Goal: Task Accomplishment & Management: Use online tool/utility

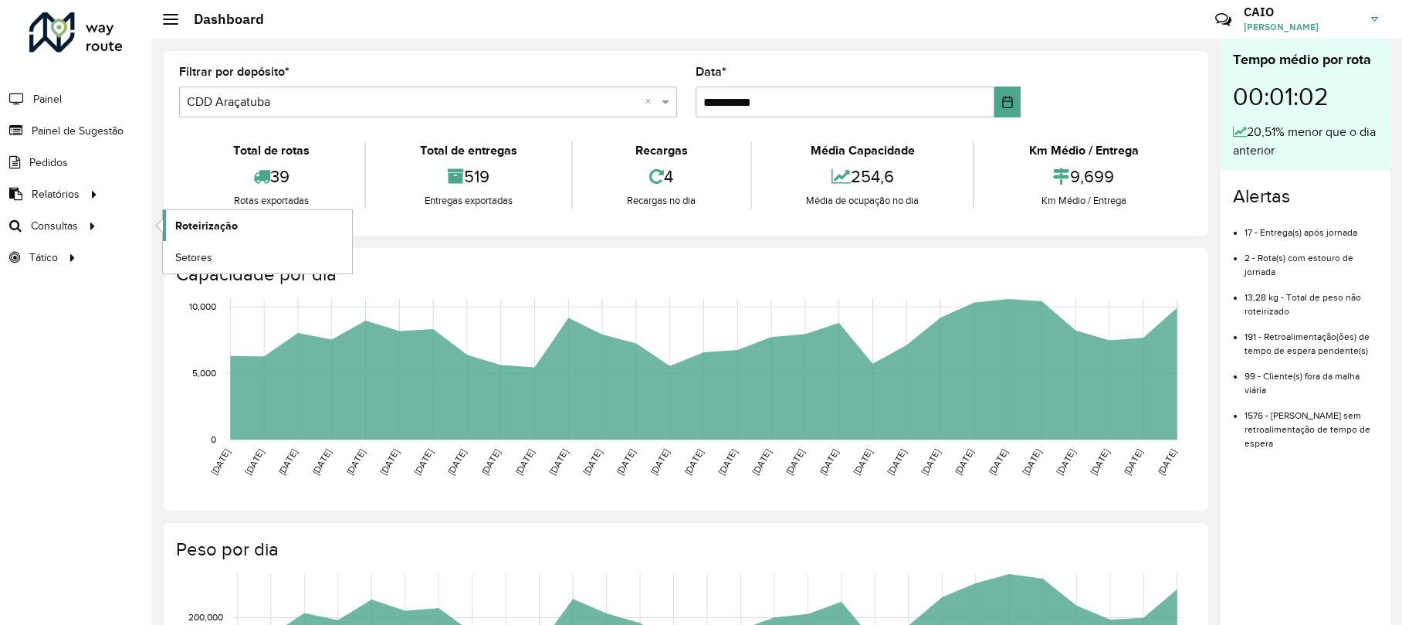
click at [241, 225] on link "Roteirização" at bounding box center [257, 225] width 189 height 31
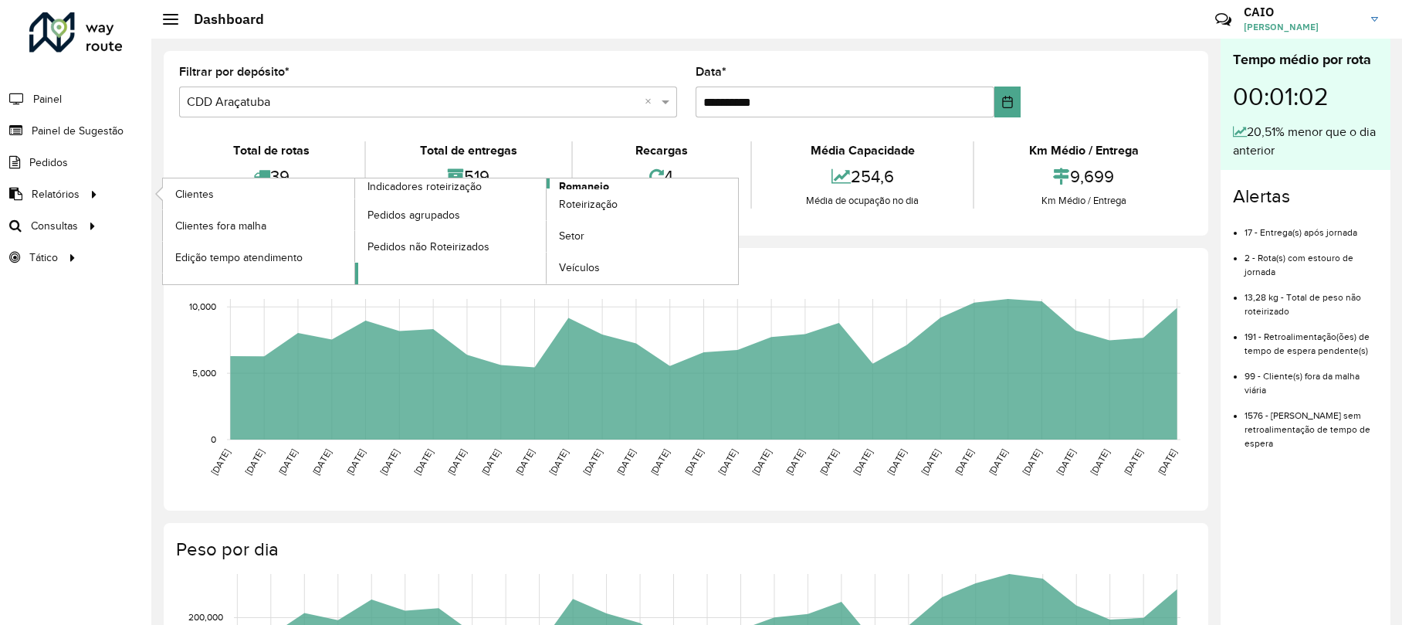
click at [563, 185] on span "Romaneio" at bounding box center [584, 186] width 50 height 16
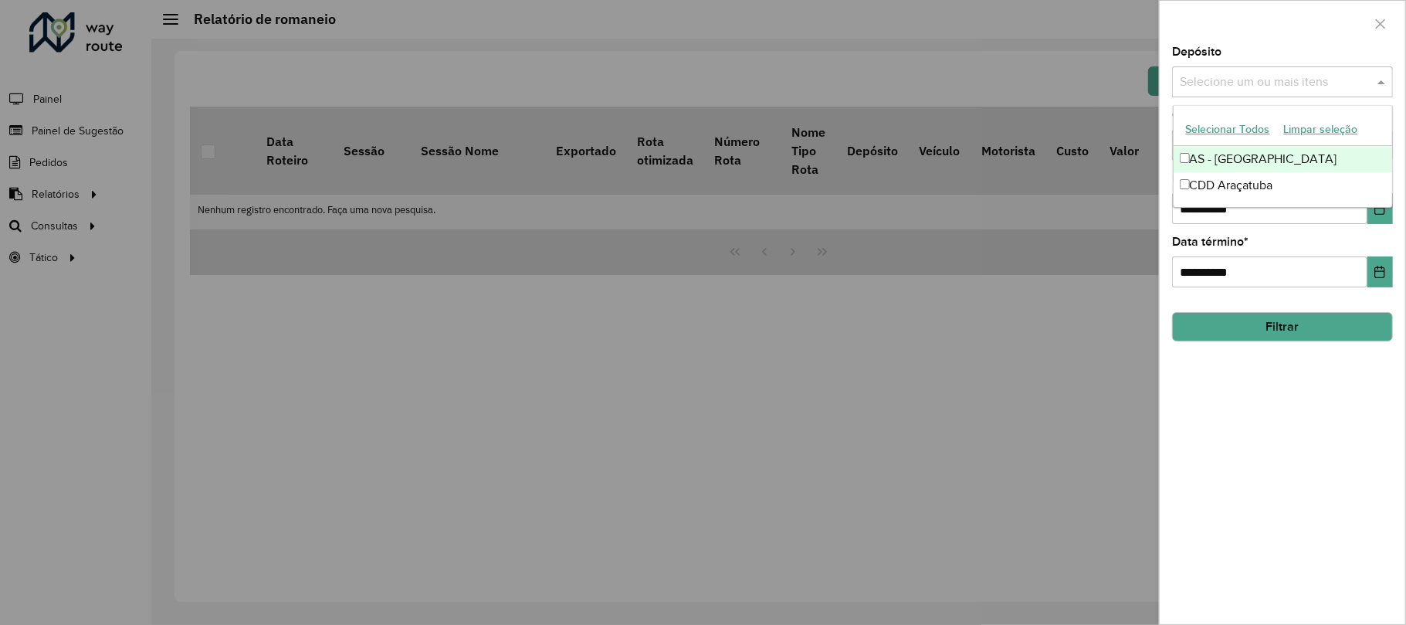
click at [1260, 71] on div "Selecione um ou mais itens" at bounding box center [1282, 81] width 221 height 31
click at [1239, 187] on div "CDD Araçatuba" at bounding box center [1282, 185] width 218 height 26
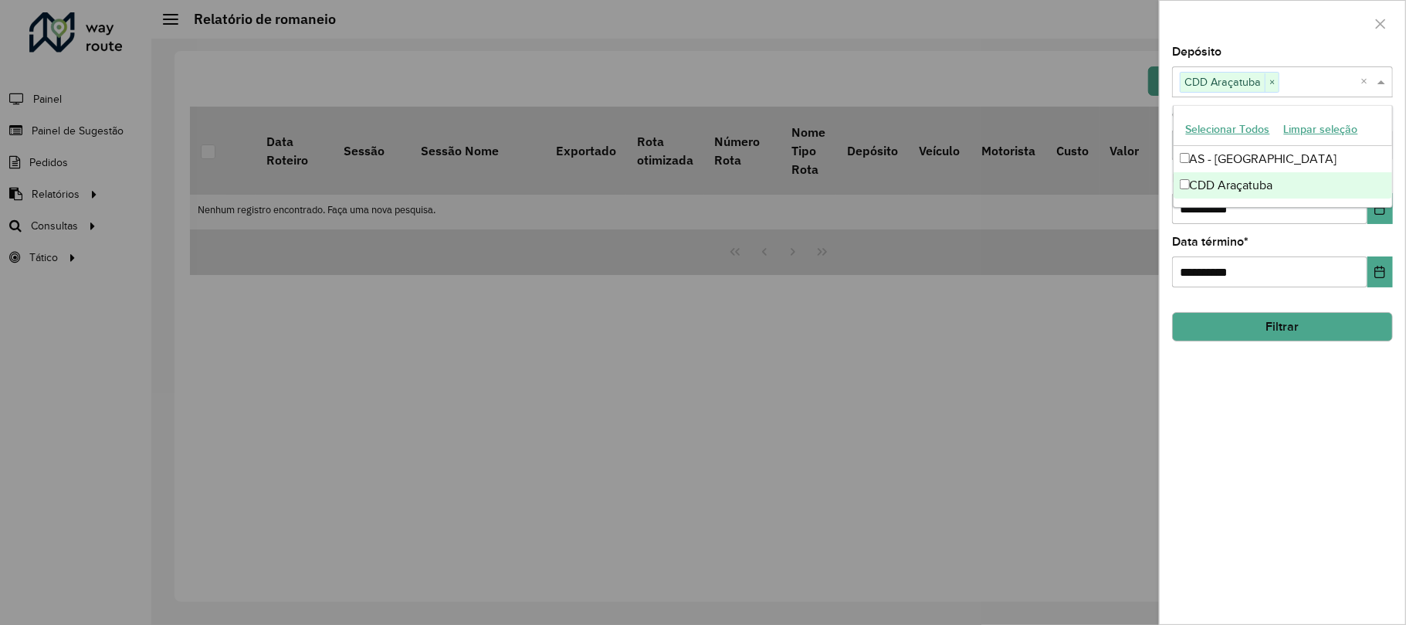
click at [1277, 326] on button "Filtrar" at bounding box center [1282, 326] width 221 height 29
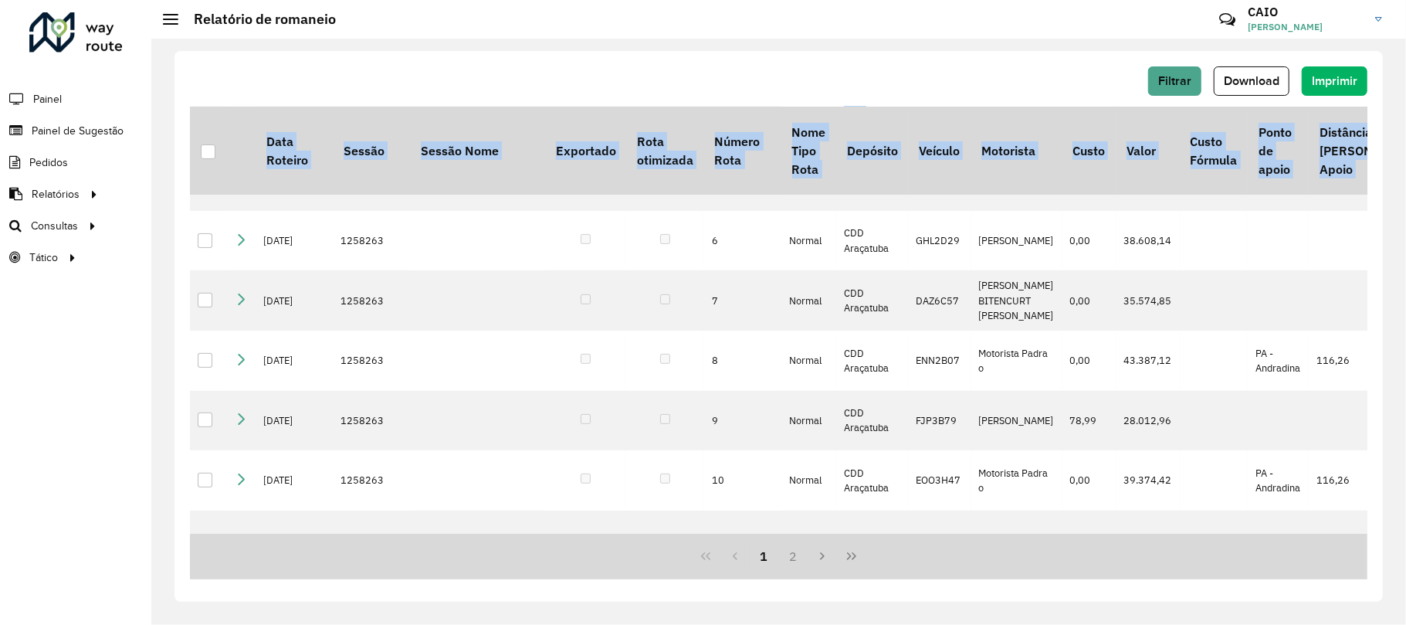
drag, startPoint x: 680, startPoint y: 529, endPoint x: 763, endPoint y: 534, distance: 82.8
click at [769, 536] on div "Data Roteiro Sessão Sessão Nome Exportado Rota otimizada Número Rota Nome Tipo …" at bounding box center [778, 343] width 1177 height 472
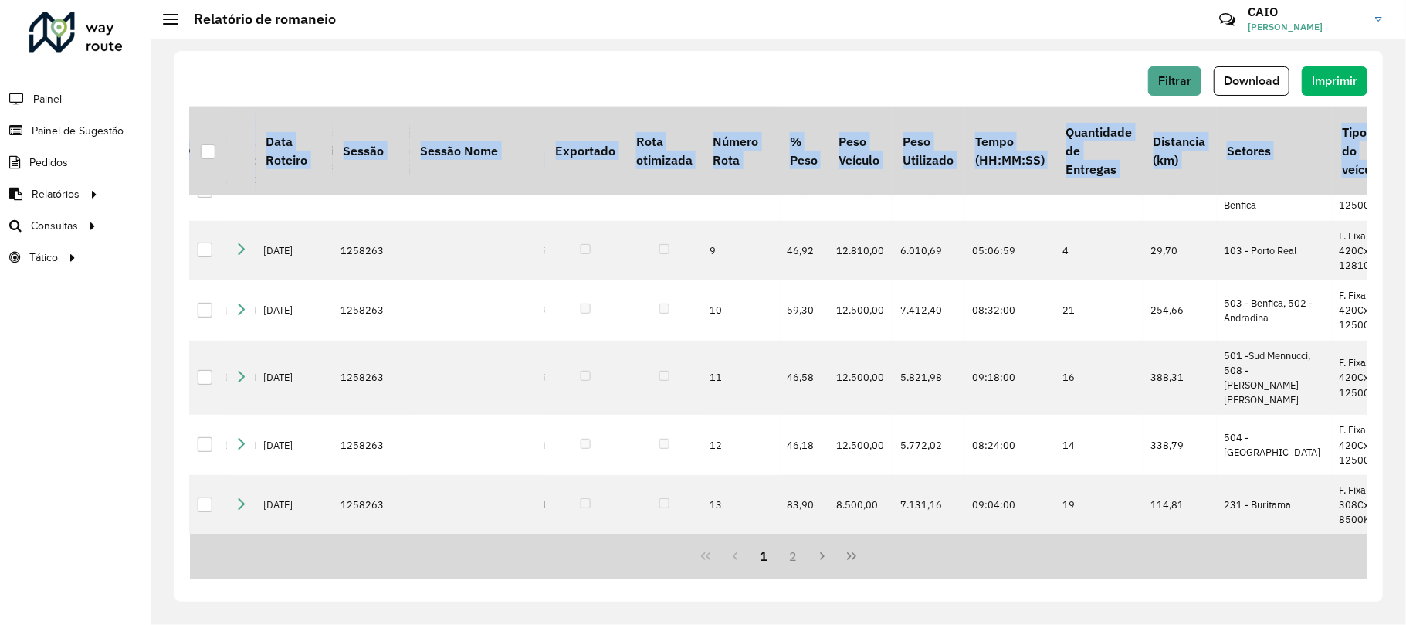
scroll to position [513, 0]
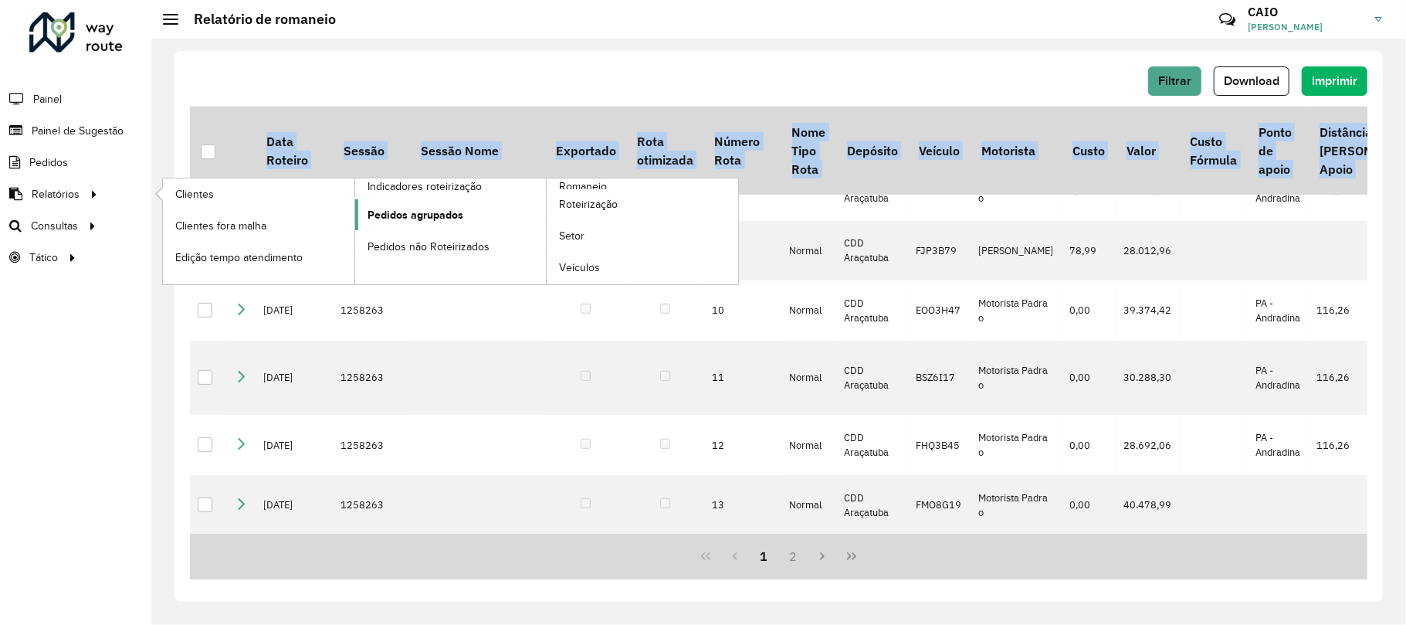
click at [440, 223] on span "Pedidos agrupados" at bounding box center [415, 215] width 96 height 16
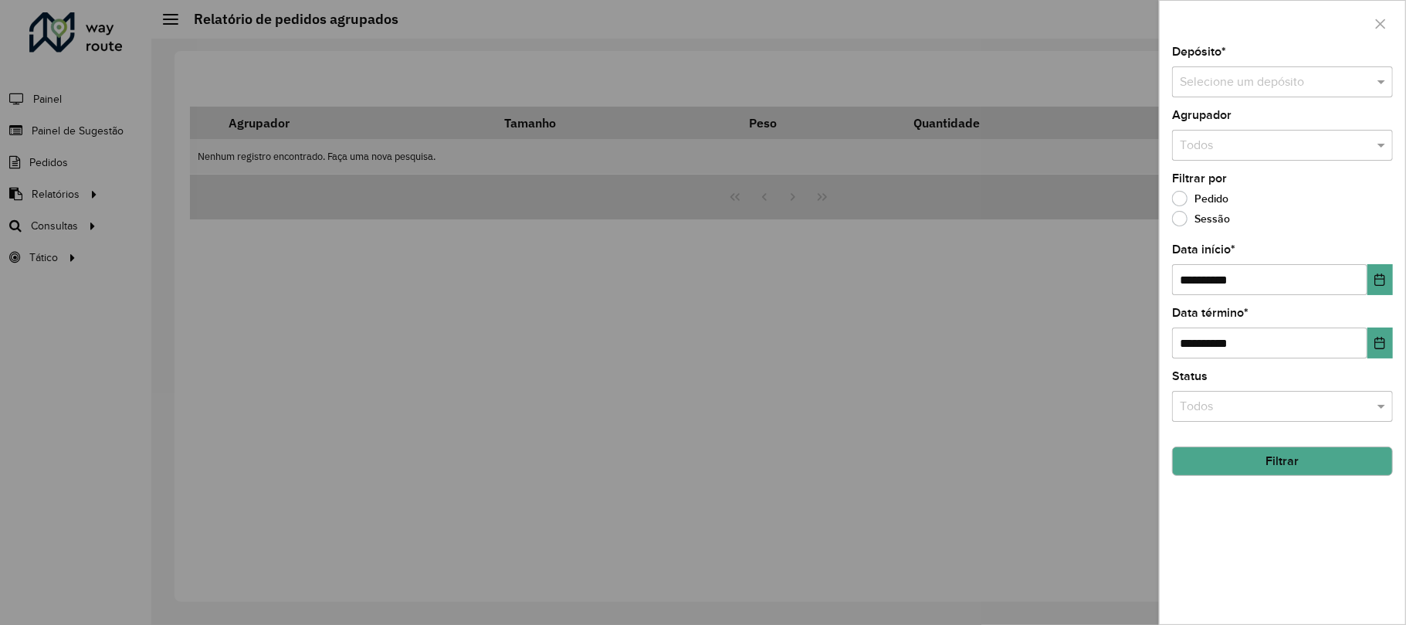
click at [1245, 91] on div "Selecione um depósito" at bounding box center [1282, 81] width 221 height 31
click at [1237, 147] on span "CDD Araçatuba" at bounding box center [1221, 152] width 83 height 13
click at [1281, 411] on input "text" at bounding box center [1267, 407] width 174 height 19
click at [1266, 445] on div "Roteirizado" at bounding box center [1282, 450] width 218 height 26
click at [1274, 468] on button "Filtrar" at bounding box center [1282, 460] width 221 height 29
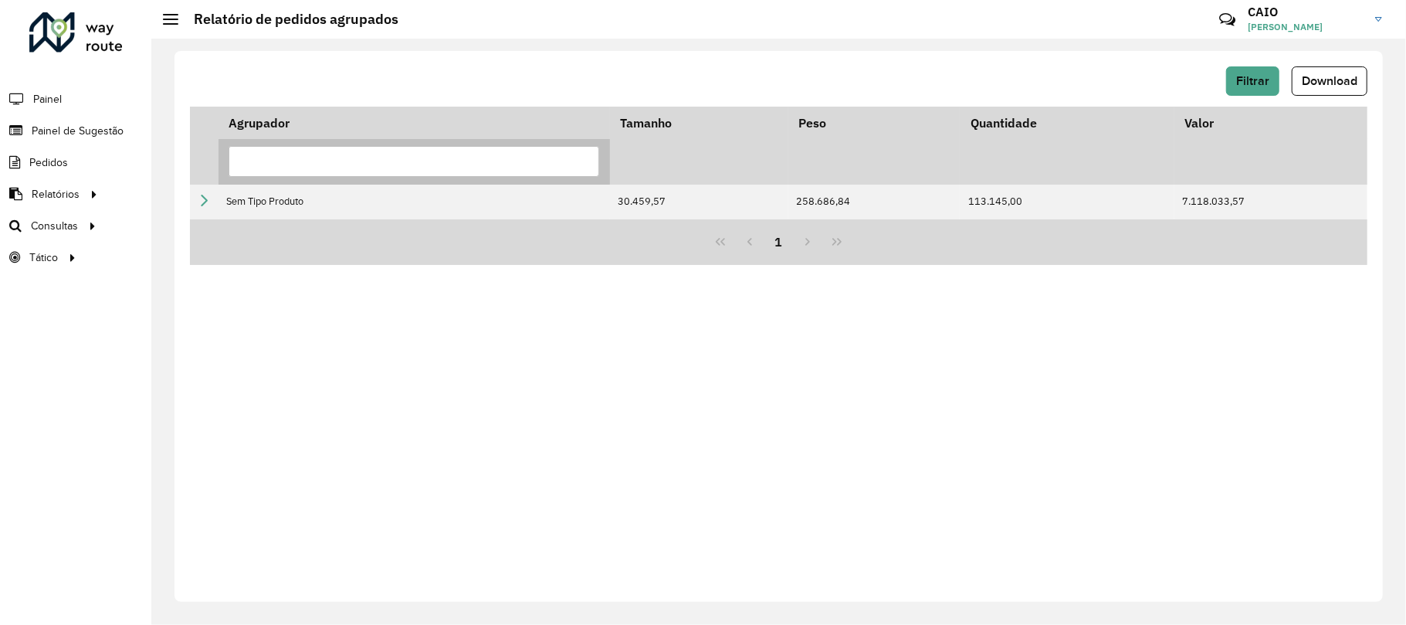
click at [329, 154] on input "text" at bounding box center [414, 161] width 371 height 31
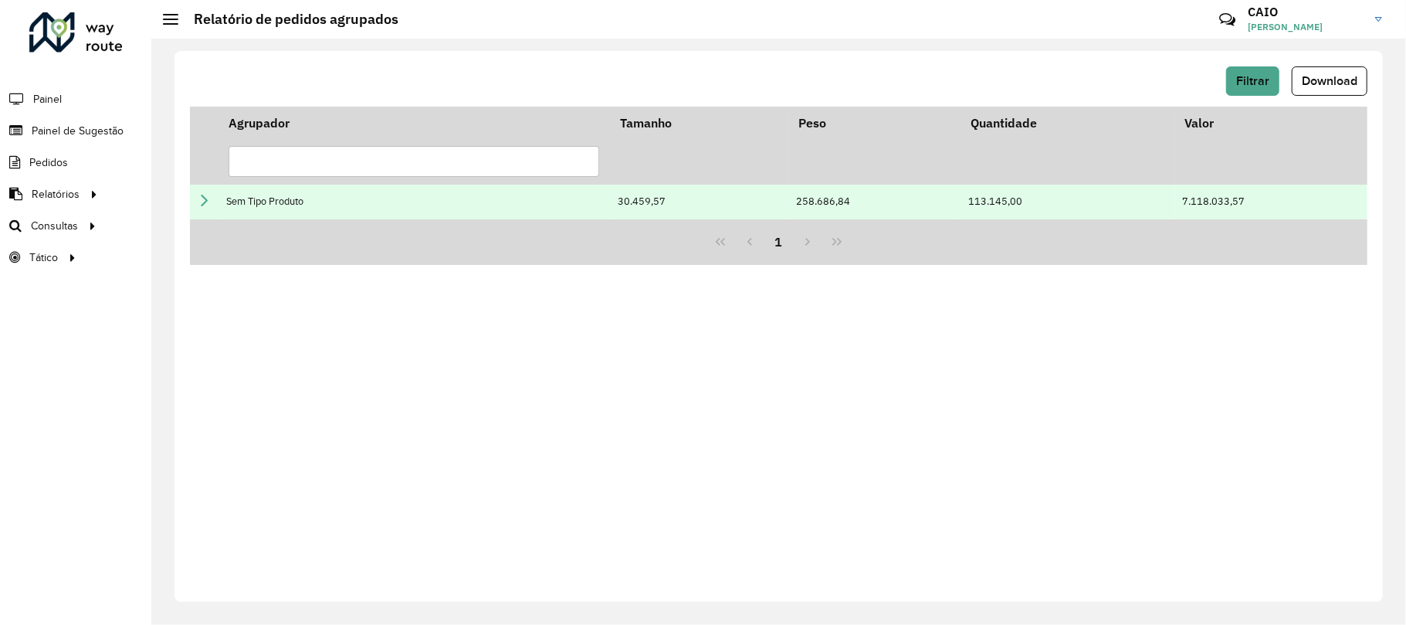
click at [214, 204] on td at bounding box center [204, 202] width 29 height 35
click at [202, 201] on icon at bounding box center [204, 200] width 12 height 12
click at [201, 201] on icon at bounding box center [204, 200] width 12 height 12
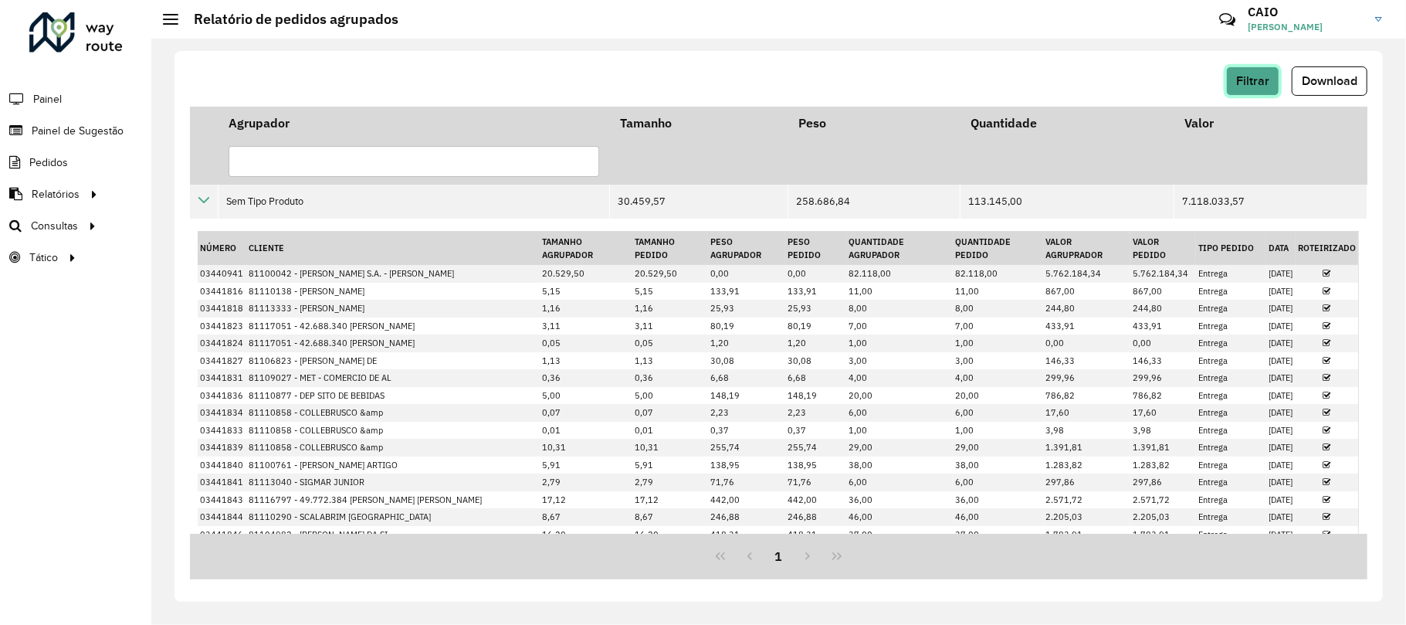
click at [1246, 66] on button "Filtrar" at bounding box center [1252, 80] width 53 height 29
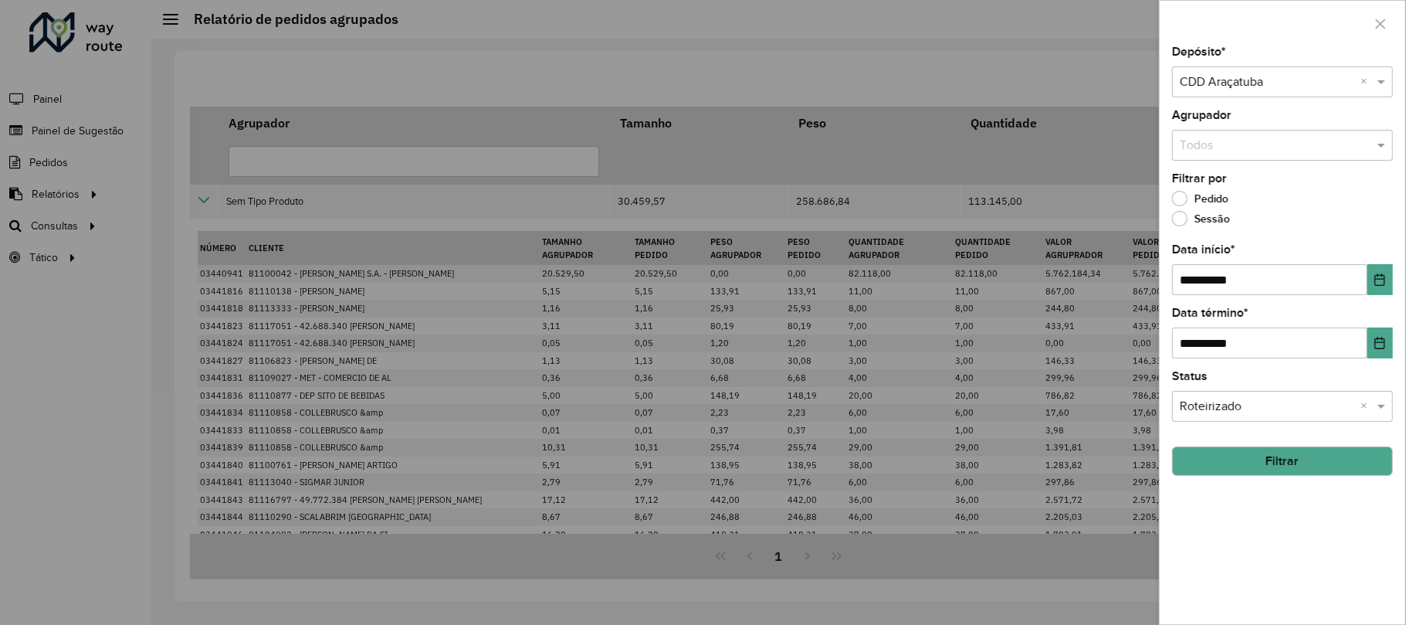
click at [1243, 82] on input "text" at bounding box center [1267, 82] width 174 height 19
click at [1248, 186] on div "Filtrar por [PERSON_NAME]" at bounding box center [1282, 202] width 221 height 59
click at [1214, 146] on input "text" at bounding box center [1267, 146] width 174 height 19
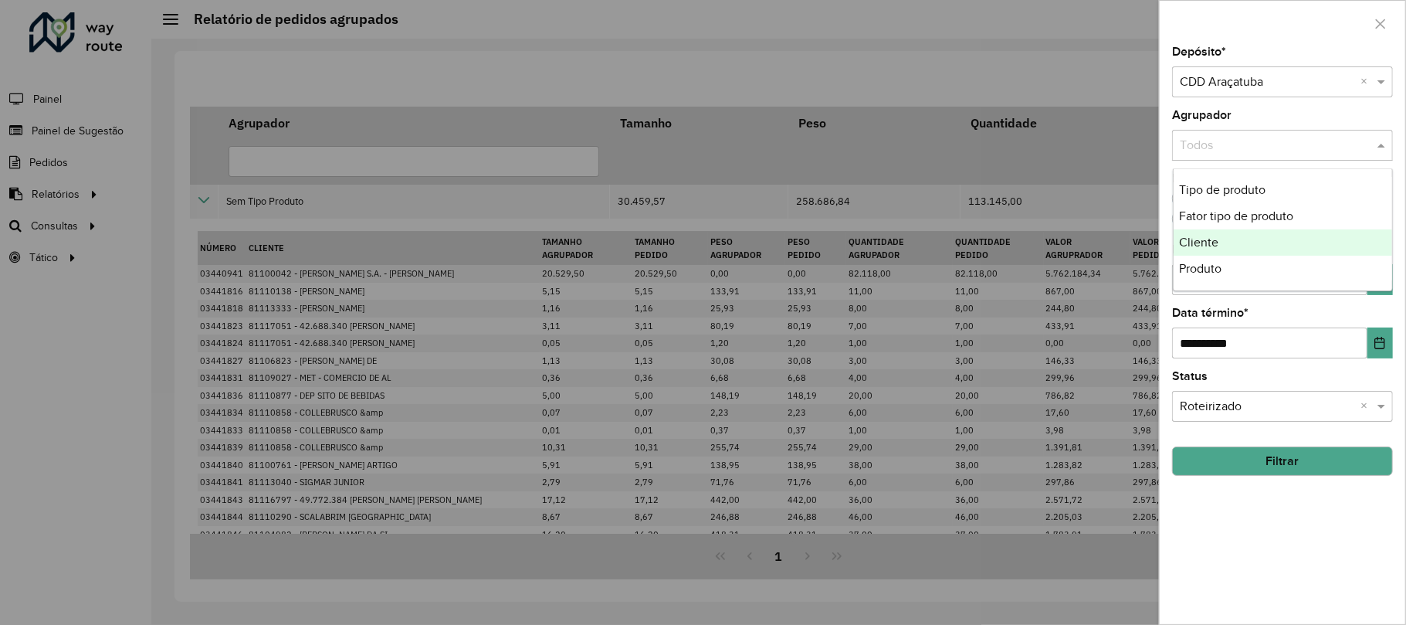
click at [1232, 252] on div "Cliente" at bounding box center [1282, 242] width 218 height 26
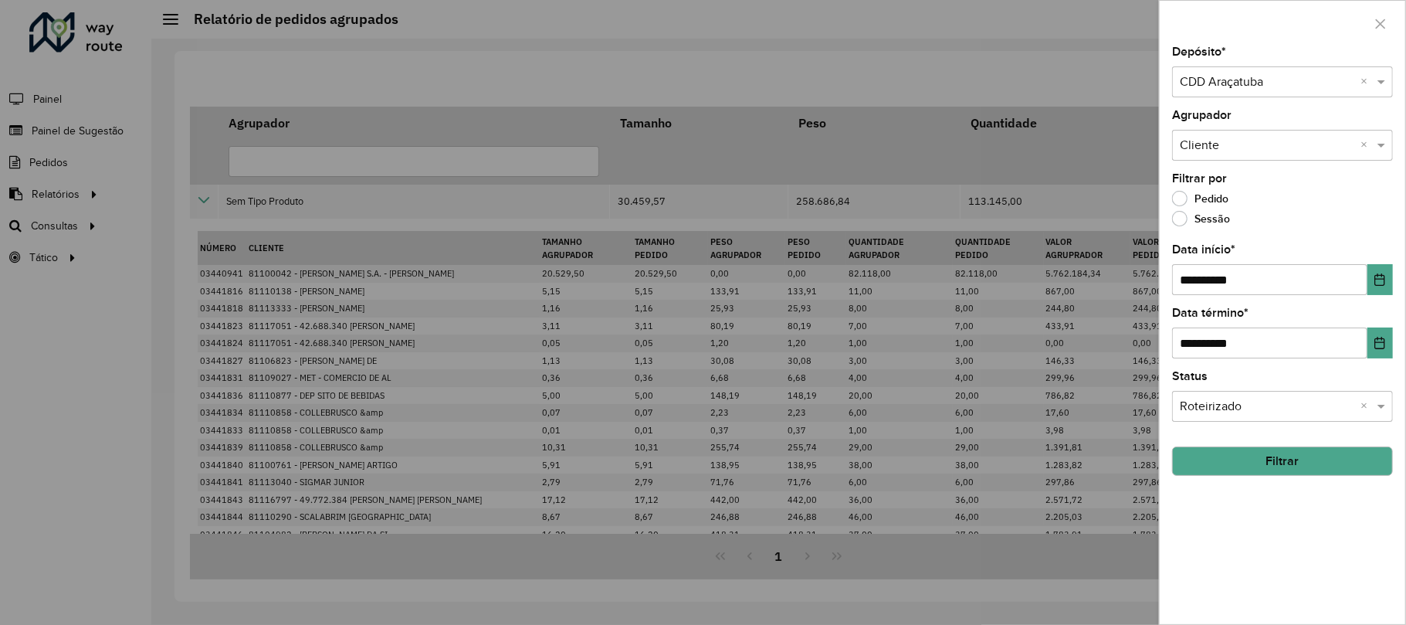
click at [1281, 229] on div "Sessão" at bounding box center [1282, 222] width 221 height 19
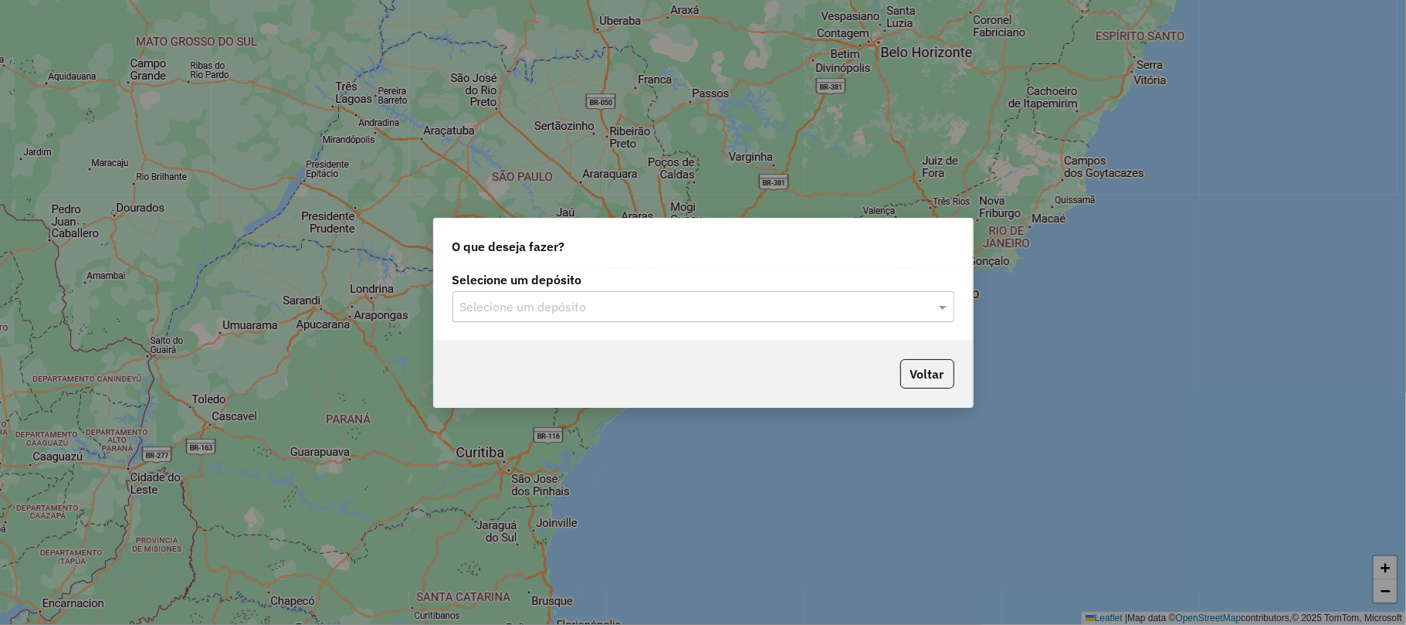
click at [574, 303] on input "text" at bounding box center [687, 307] width 455 height 19
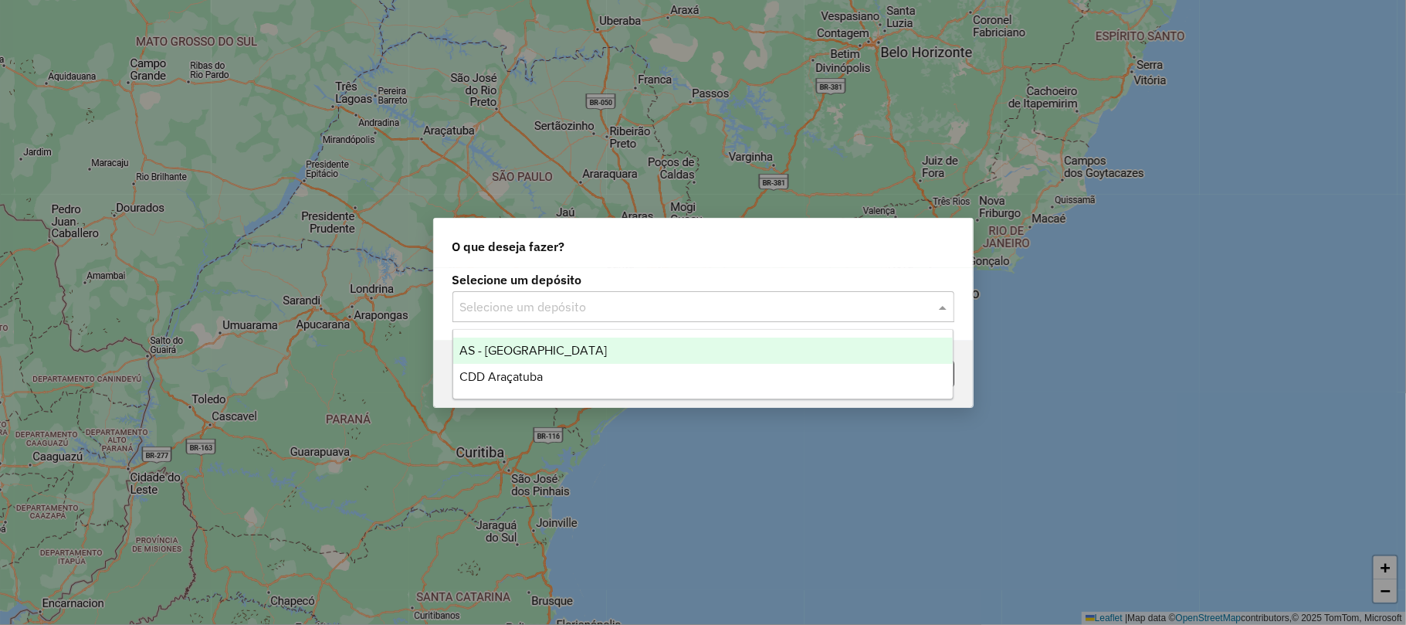
click at [543, 377] on span "CDD Araçatuba" at bounding box center [500, 376] width 83 height 13
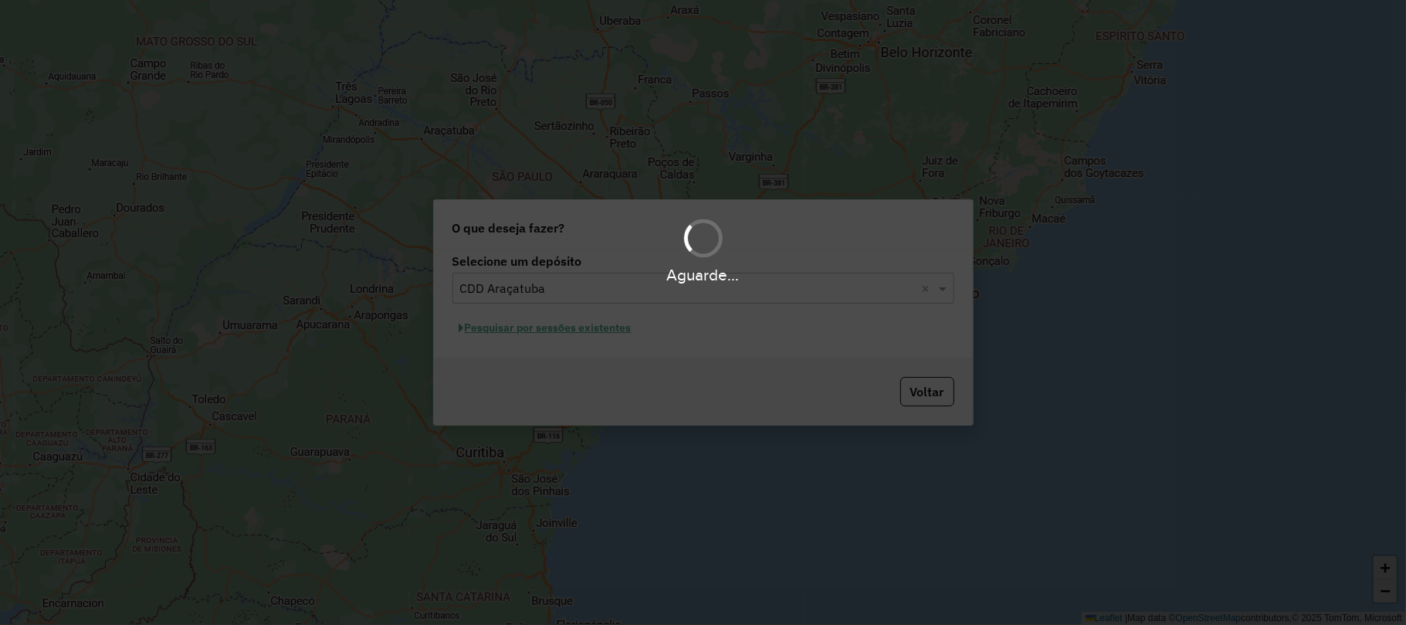
click at [554, 321] on div "Aguarde..." at bounding box center [703, 312] width 1406 height 625
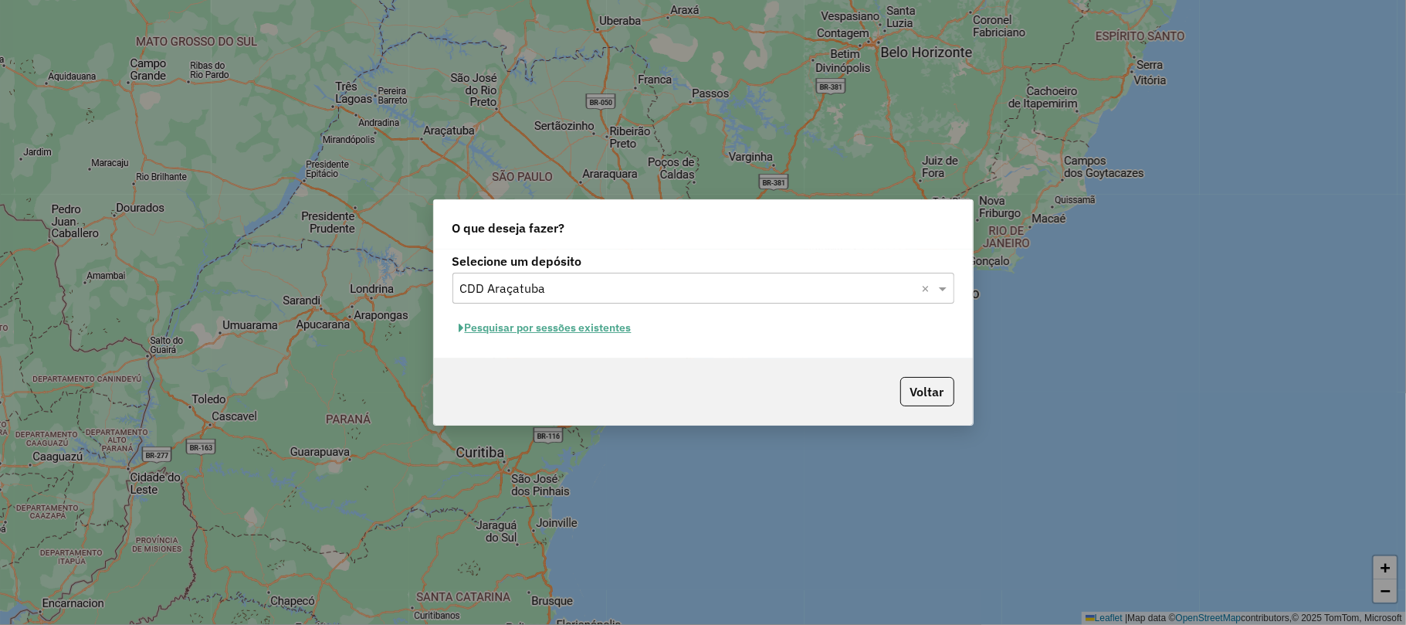
click at [545, 330] on button "Pesquisar por sessões existentes" at bounding box center [545, 328] width 186 height 24
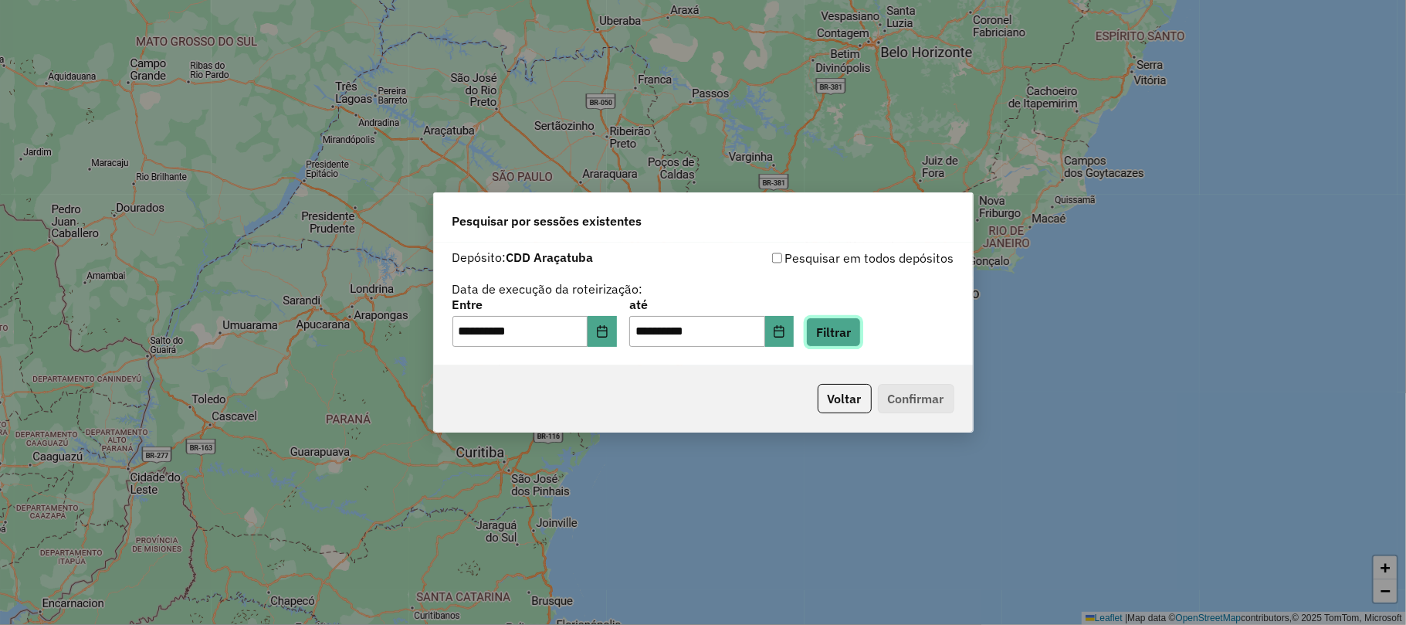
click at [845, 330] on button "Filtrar" at bounding box center [833, 331] width 55 height 29
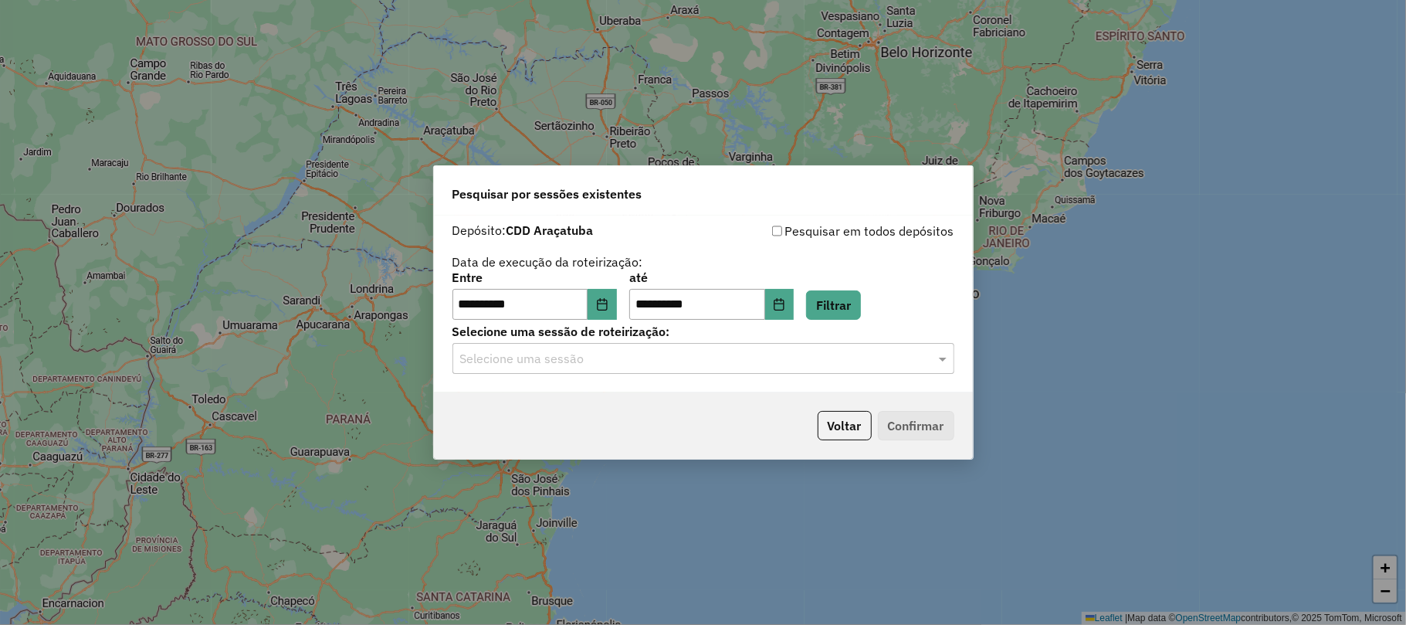
click at [618, 350] on input "text" at bounding box center [687, 359] width 455 height 19
click at [581, 347] on div "Selecione uma sessão" at bounding box center [703, 358] width 502 height 31
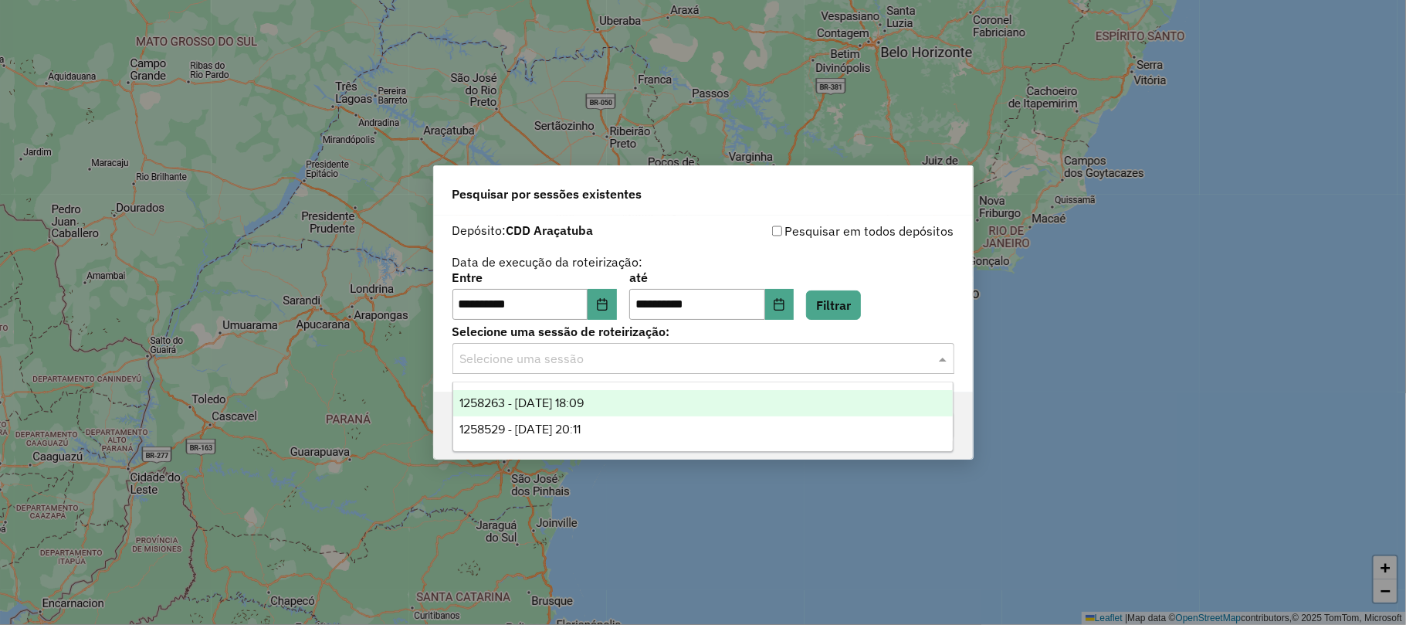
click at [570, 406] on span "1258263 - 03/09/2025 18:09" at bounding box center [521, 402] width 124 height 13
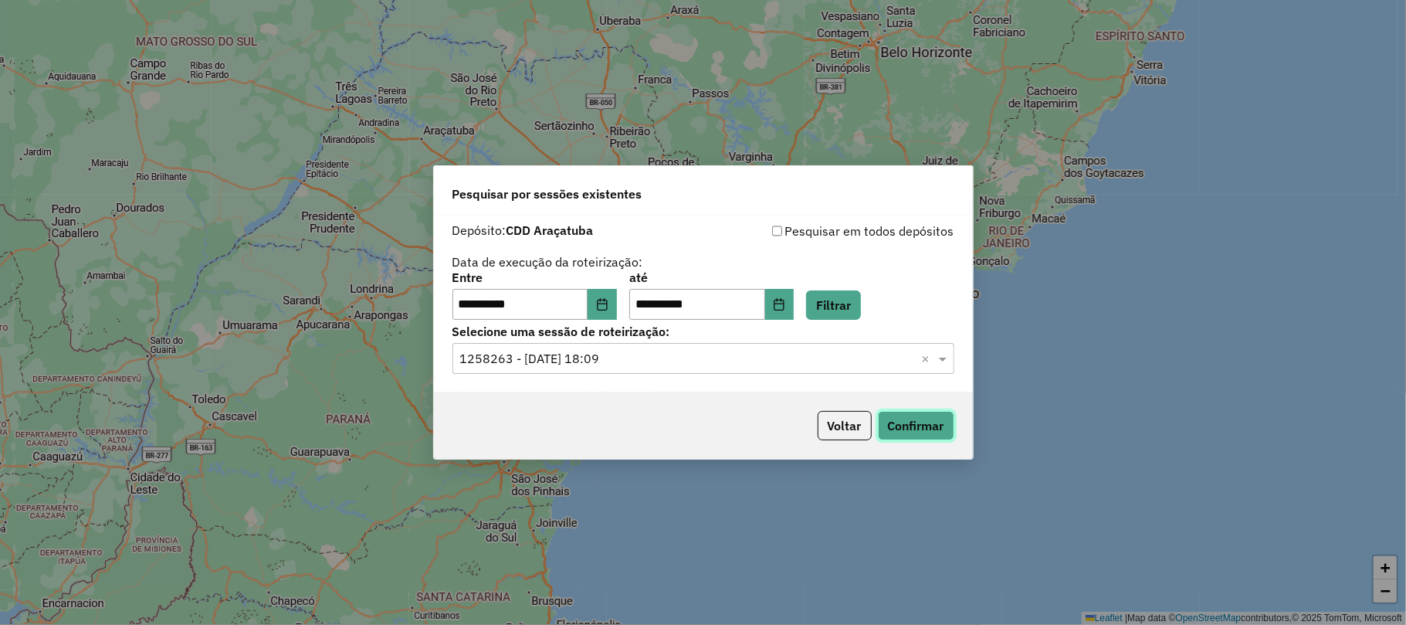
click at [885, 415] on button "Confirmar" at bounding box center [916, 425] width 76 height 29
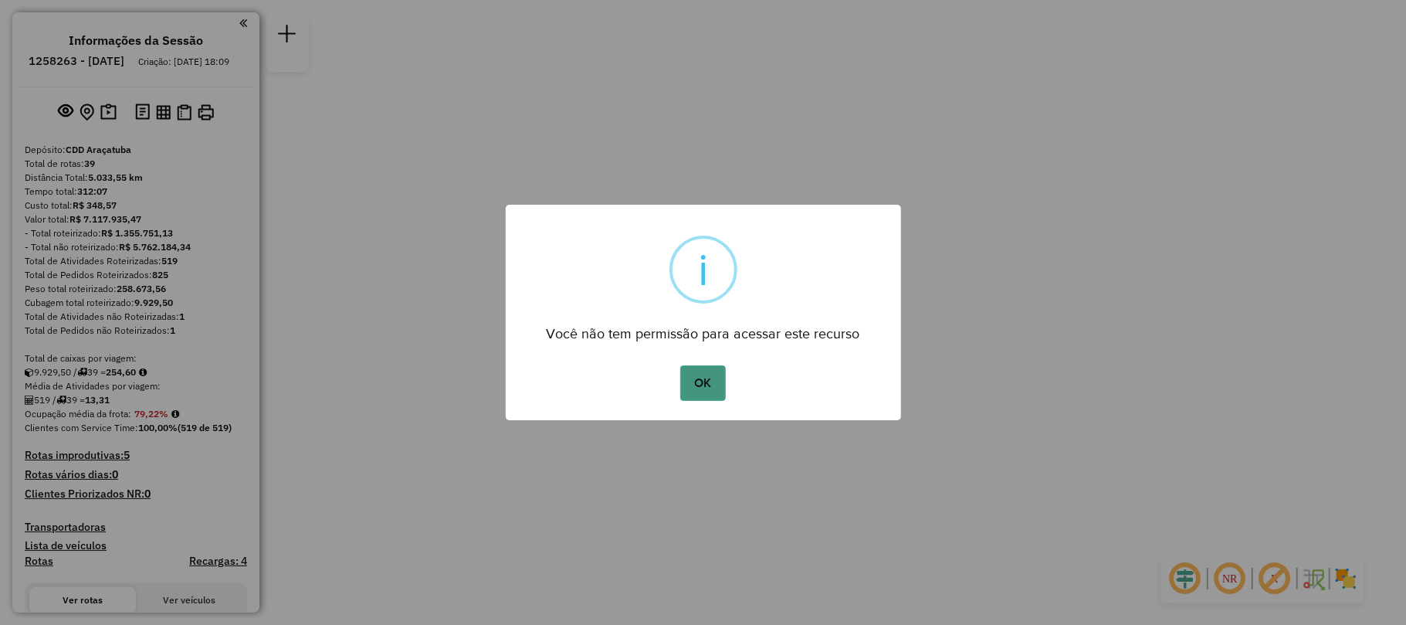
click at [698, 371] on button "OK" at bounding box center [703, 383] width 46 height 36
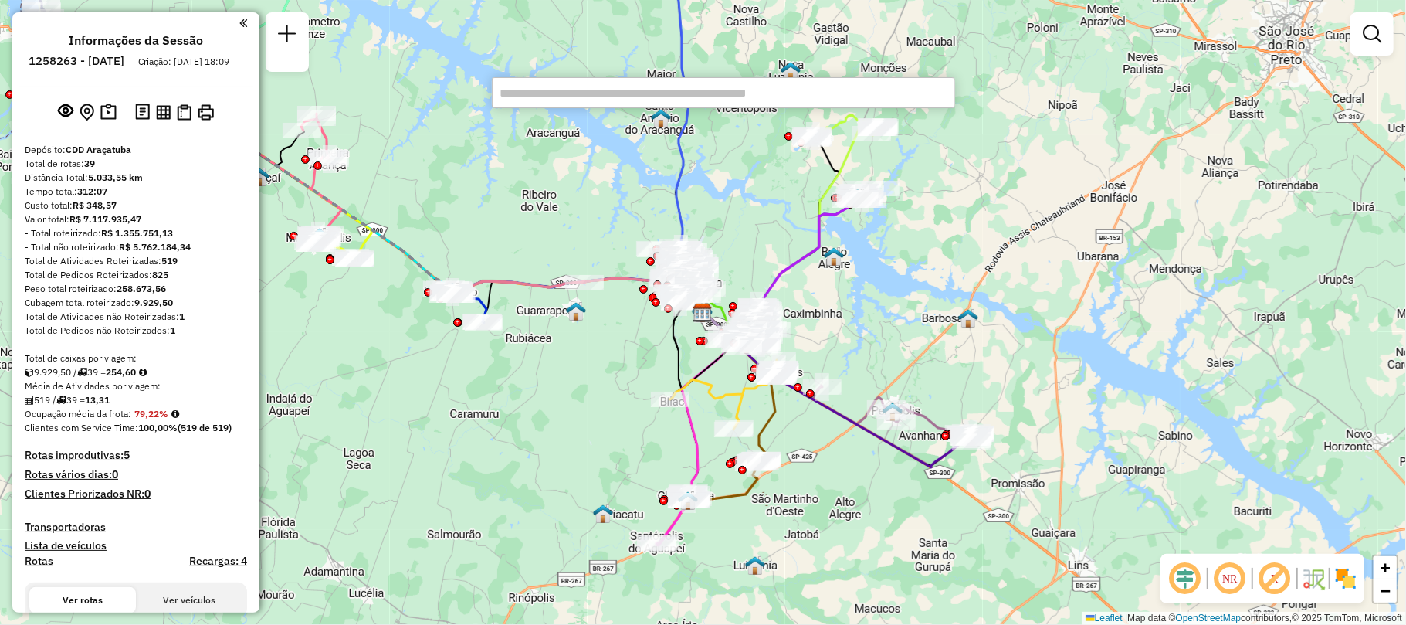
scroll to position [415, 0]
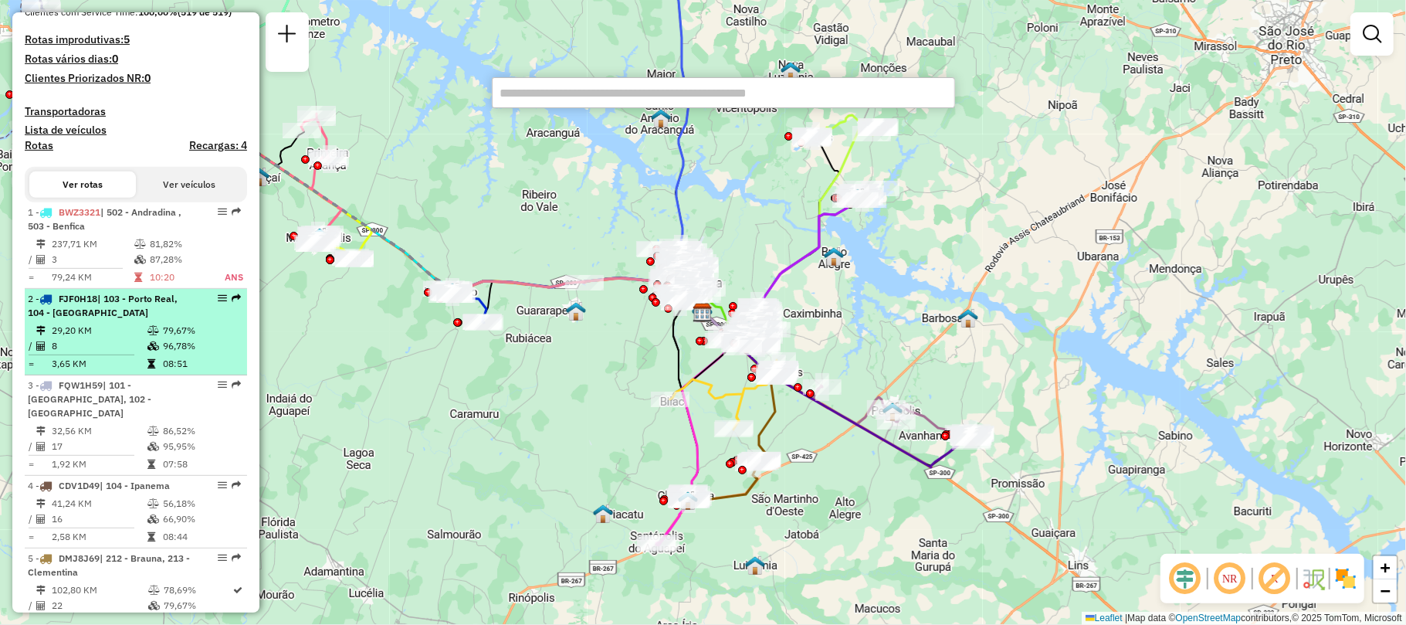
select select "**********"
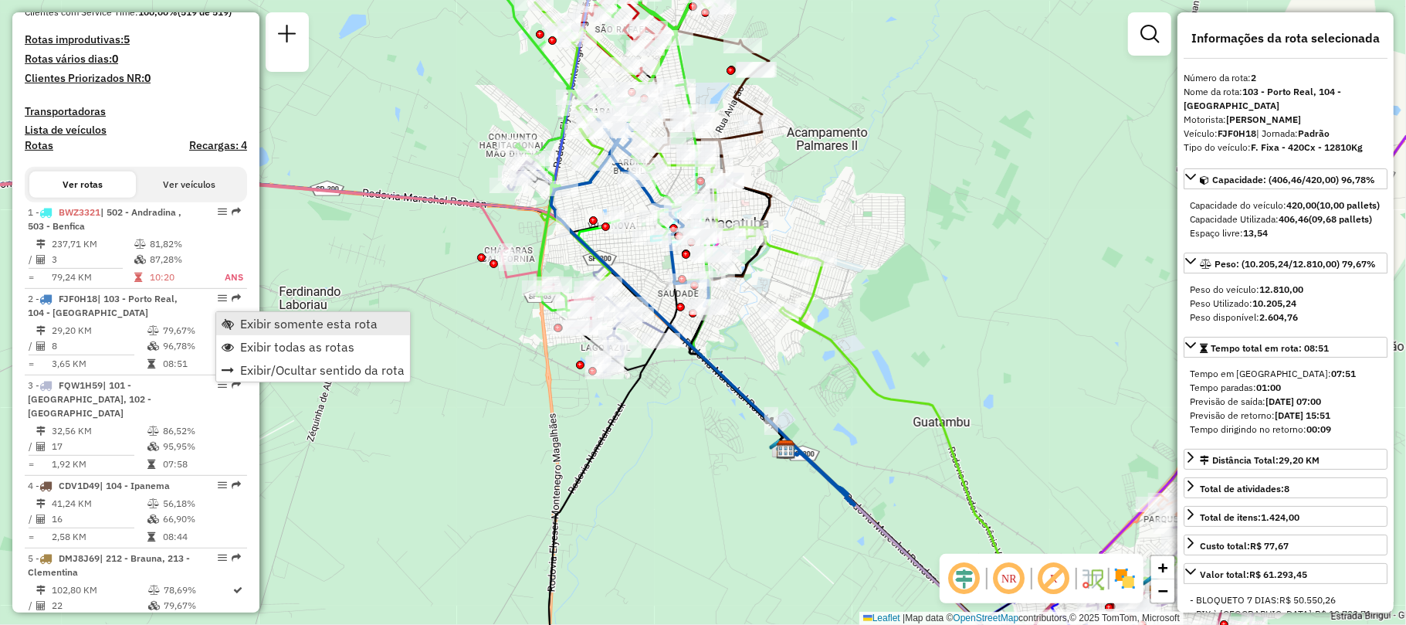
click at [286, 324] on span "Exibir somente esta rota" at bounding box center [308, 323] width 137 height 12
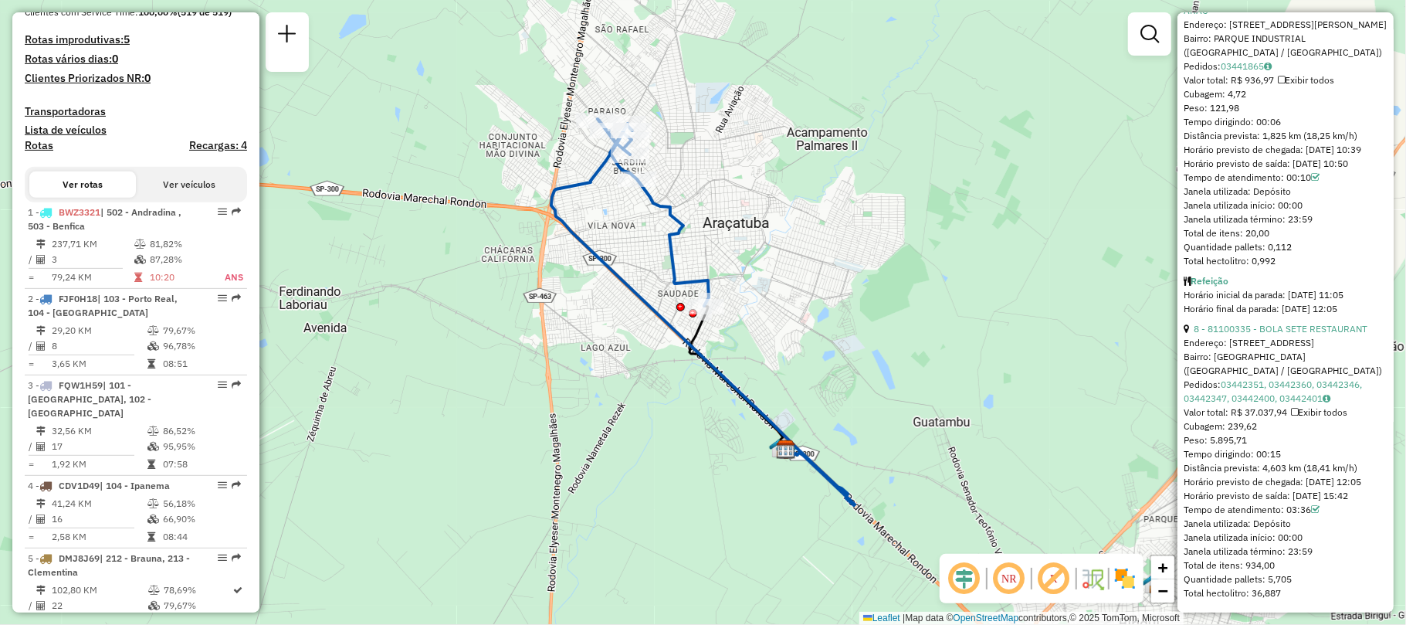
scroll to position [2480, 0]
click at [1295, 381] on link "03442351, 03442360, 03442346, 03442347, 03442400, 03442401" at bounding box center [1272, 390] width 178 height 25
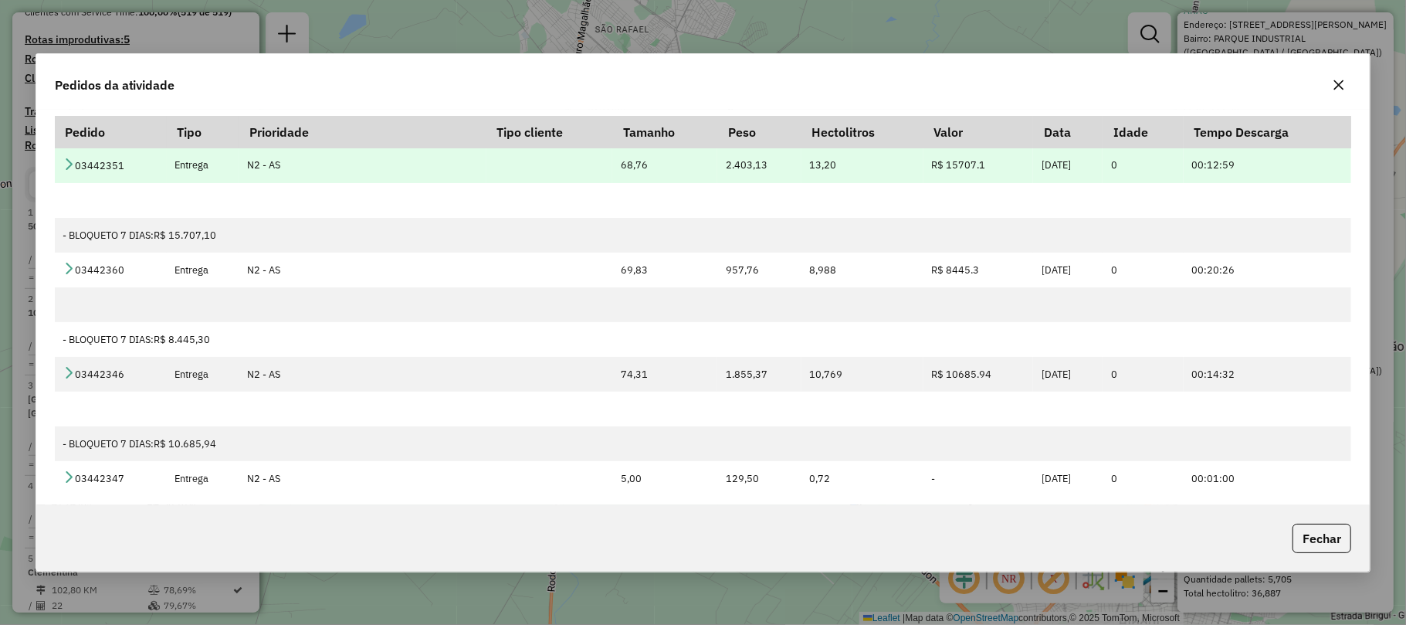
click at [65, 162] on icon at bounding box center [69, 163] width 12 height 12
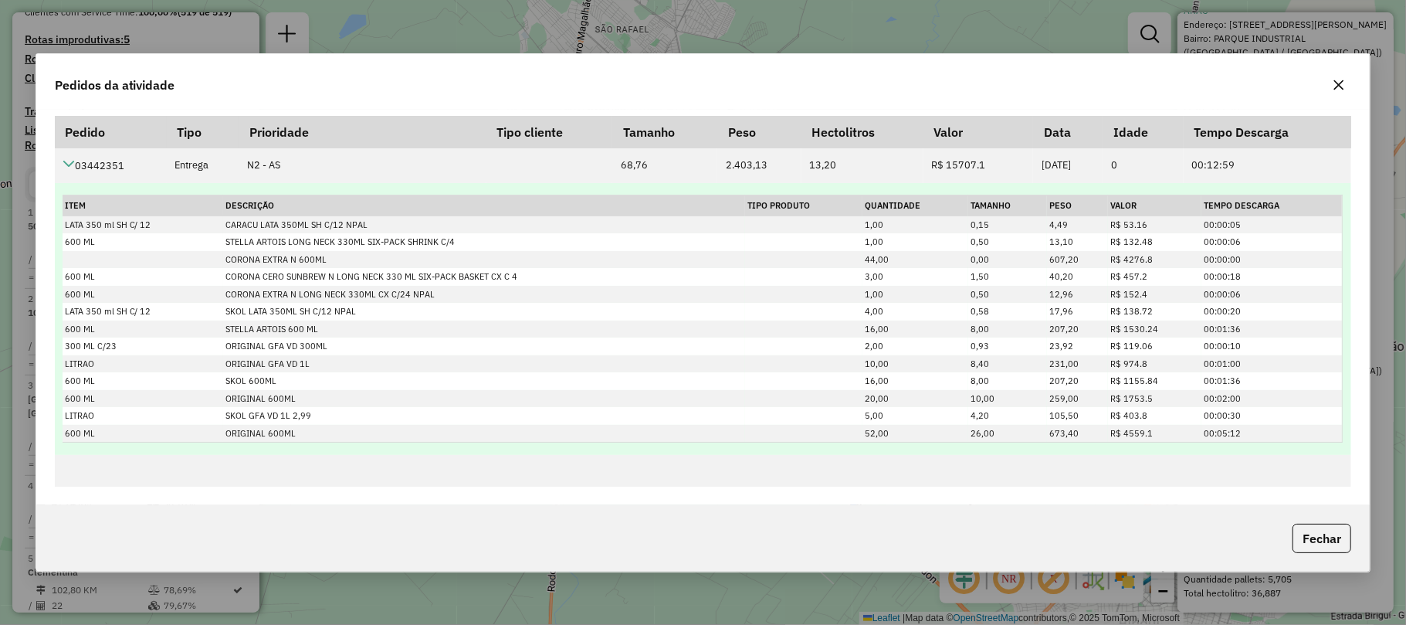
scroll to position [309, 0]
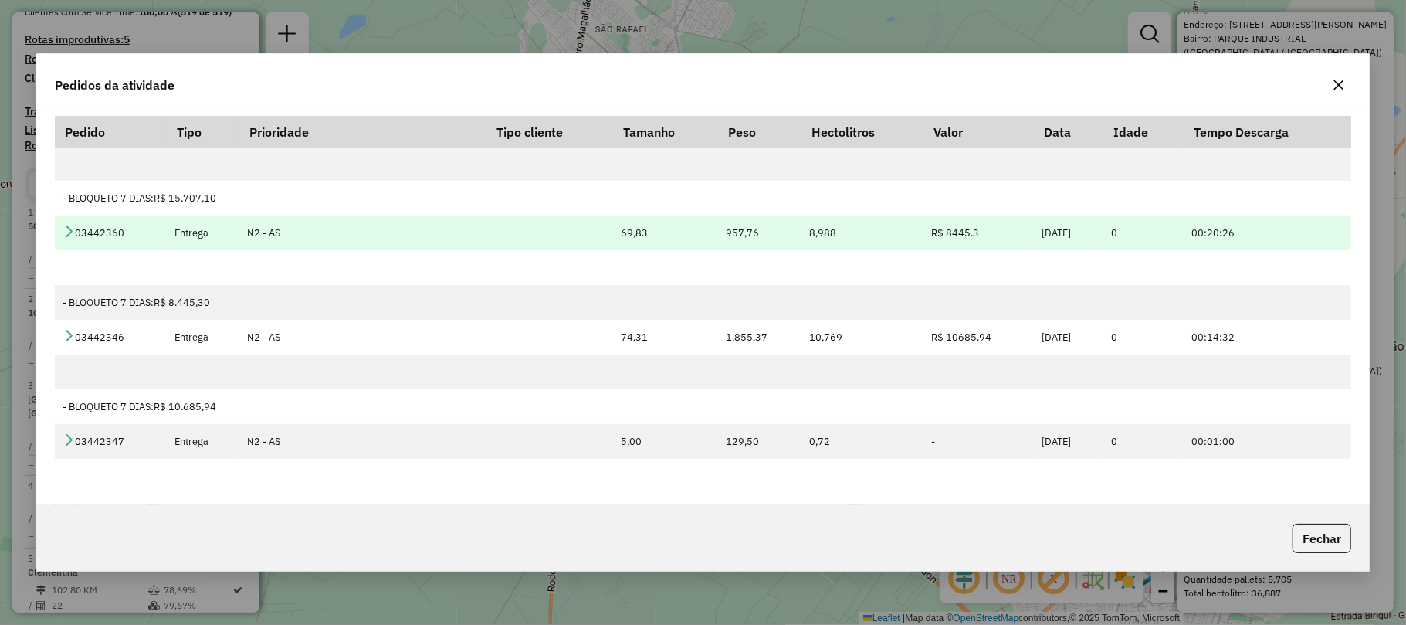
click at [59, 239] on td "03442360" at bounding box center [111, 232] width 112 height 35
click at [63, 235] on icon at bounding box center [69, 231] width 12 height 12
